Goal: Check status: Check status

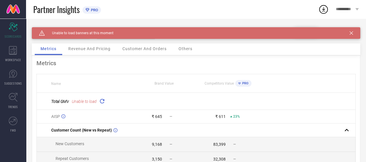
click at [353, 33] on icon at bounding box center [351, 32] width 3 height 3
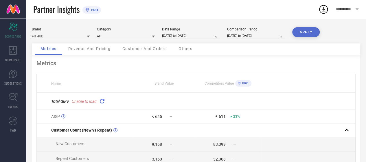
click at [182, 36] on input "[DATE] to [DATE]" at bounding box center [191, 36] width 58 height 6
select select "8"
select select "2025"
select select "9"
select select "2025"
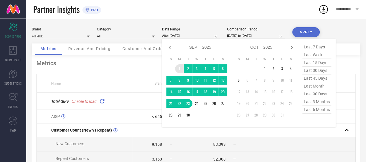
click at [179, 68] on td "1" at bounding box center [179, 68] width 9 height 9
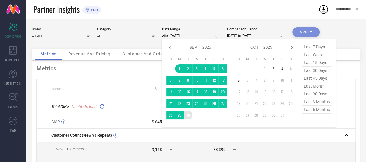
type input "[DATE] to [DATE]"
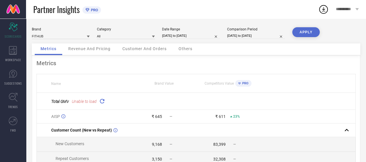
select select "8"
select select "2024"
select select "9"
select select "2024"
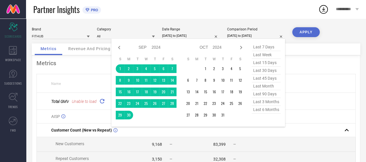
click at [240, 34] on input "[DATE] to [DATE]" at bounding box center [256, 36] width 58 height 6
click at [121, 69] on td "1" at bounding box center [120, 68] width 9 height 9
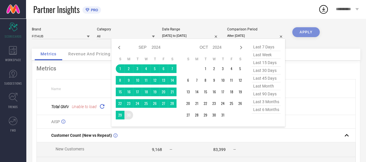
type input "[DATE] to [DATE]"
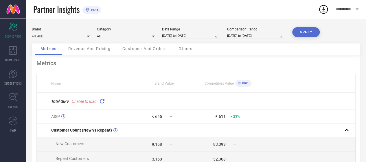
click at [298, 34] on button "APPLY" at bounding box center [305, 32] width 27 height 10
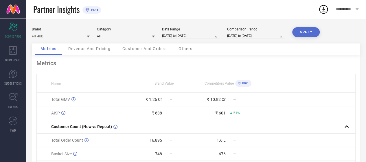
select select "8"
select select "2025"
select select "9"
select select "2025"
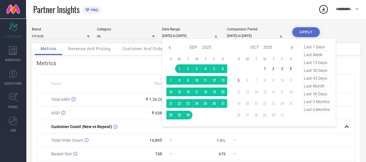
click at [167, 37] on input "[DATE] to [DATE]" at bounding box center [191, 36] width 58 height 6
click at [170, 47] on icon at bounding box center [170, 47] width 2 height 3
select select "7"
select select "2025"
select select "8"
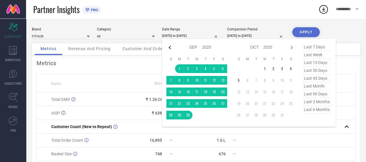
select select "2025"
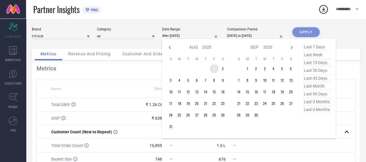
click at [215, 69] on td "1" at bounding box center [214, 68] width 9 height 9
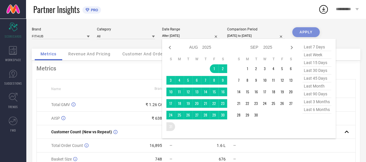
type input "[DATE] to [DATE]"
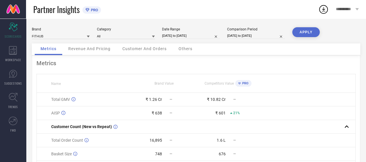
click at [262, 37] on input "[DATE] to [DATE]" at bounding box center [256, 36] width 58 height 6
select select "8"
select select "2024"
select select "9"
select select "2024"
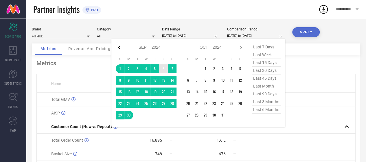
click at [118, 47] on icon at bounding box center [119, 47] width 7 height 7
select select "7"
select select "2024"
select select "8"
select select "2024"
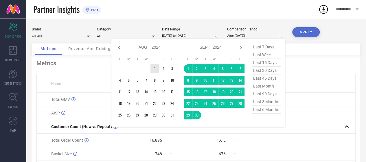
click at [154, 69] on td "1" at bounding box center [154, 68] width 9 height 9
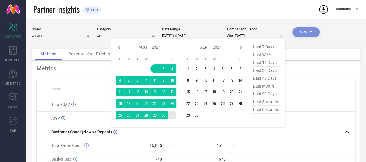
type input "[DATE] to [DATE]"
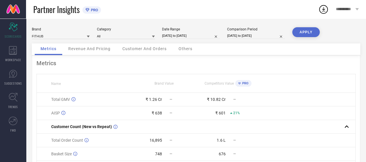
click at [310, 31] on button "APPLY" at bounding box center [305, 32] width 27 height 10
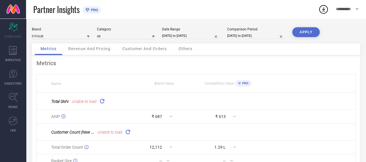
click at [100, 101] on icon at bounding box center [102, 101] width 7 height 7
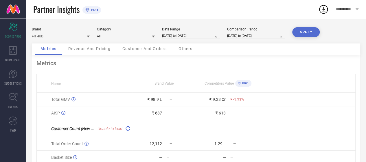
click at [126, 129] on icon at bounding box center [127, 128] width 7 height 7
click at [128, 130] on icon at bounding box center [127, 128] width 7 height 7
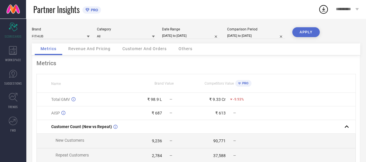
click at [191, 33] on input "[DATE] to [DATE]" at bounding box center [191, 36] width 58 height 6
select select "7"
select select "2025"
select select "8"
select select "2025"
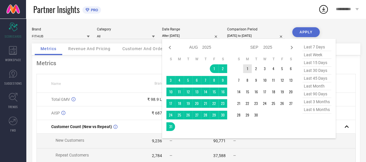
click at [248, 68] on td "1" at bounding box center [247, 68] width 9 height 9
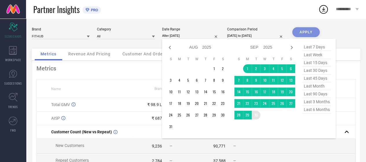
type input "[DATE] to [DATE]"
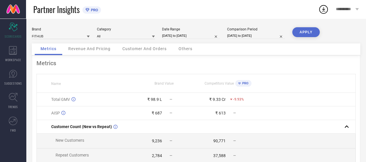
click at [308, 33] on button "APPLY" at bounding box center [305, 32] width 27 height 10
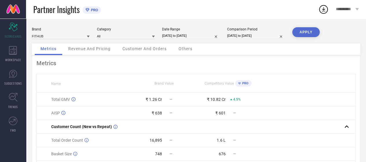
select select "8"
select select "2025"
select select "9"
select select "2025"
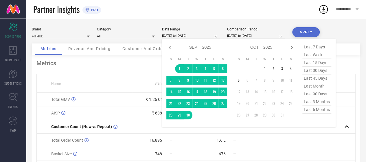
click at [171, 35] on input "[DATE] to [DATE]" at bounding box center [191, 36] width 58 height 6
click at [164, 48] on div "Jan Feb Mar Apr May Jun [DATE] Aug Sep Oct Nov [DATE] 2016 2017 2018 2019 2020 …" at bounding box center [249, 83] width 174 height 88
click at [169, 48] on icon at bounding box center [169, 47] width 7 height 7
select select "7"
select select "2025"
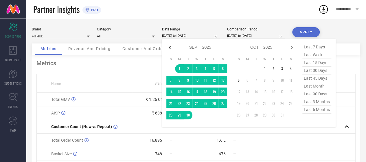
select select "8"
select select "2025"
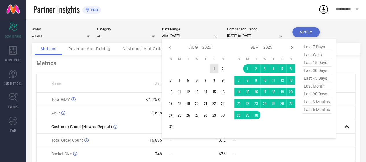
click at [214, 68] on td "1" at bounding box center [214, 68] width 9 height 9
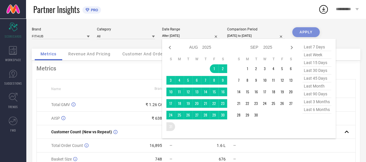
type input "[DATE] to [DATE]"
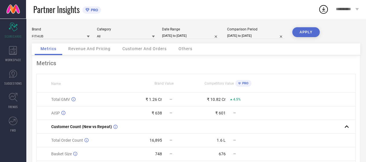
click at [238, 36] on input "[DATE] to [DATE]" at bounding box center [256, 36] width 58 height 6
select select "7"
select select "2024"
select select "8"
select select "2024"
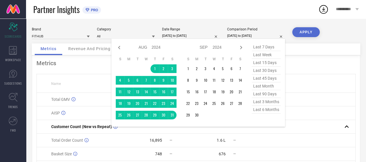
click at [305, 37] on button "APPLY" at bounding box center [305, 32] width 27 height 10
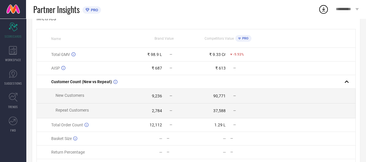
scroll to position [48, 0]
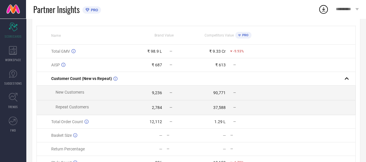
click at [242, 34] on span "PRO" at bounding box center [245, 35] width 8 height 4
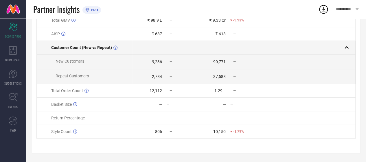
scroll to position [0, 0]
